Goal: Check status: Check status

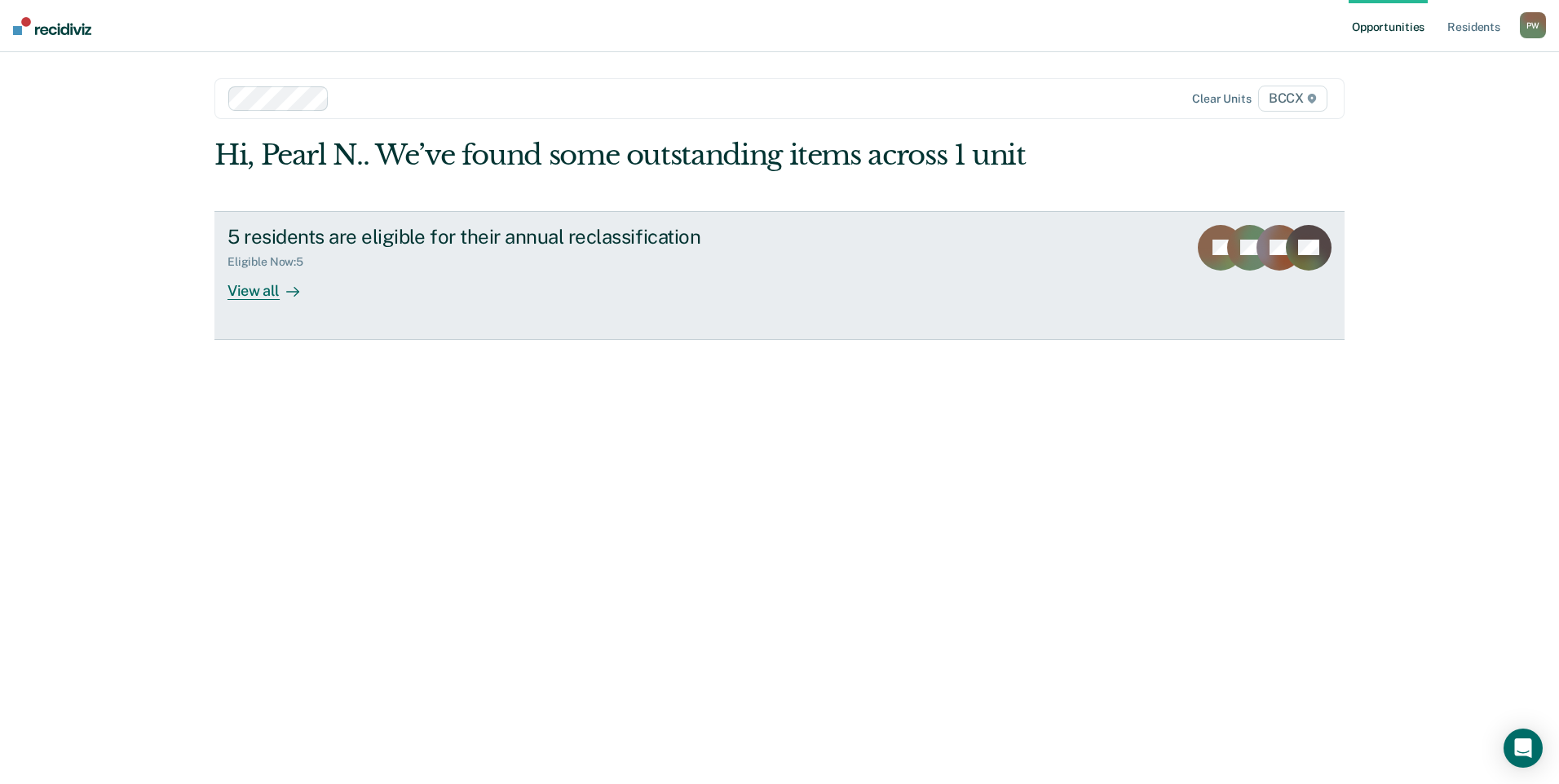
click at [482, 263] on div "Eligible Now : 5" at bounding box center [514, 259] width 572 height 20
